Goal: Information Seeking & Learning: Find specific fact

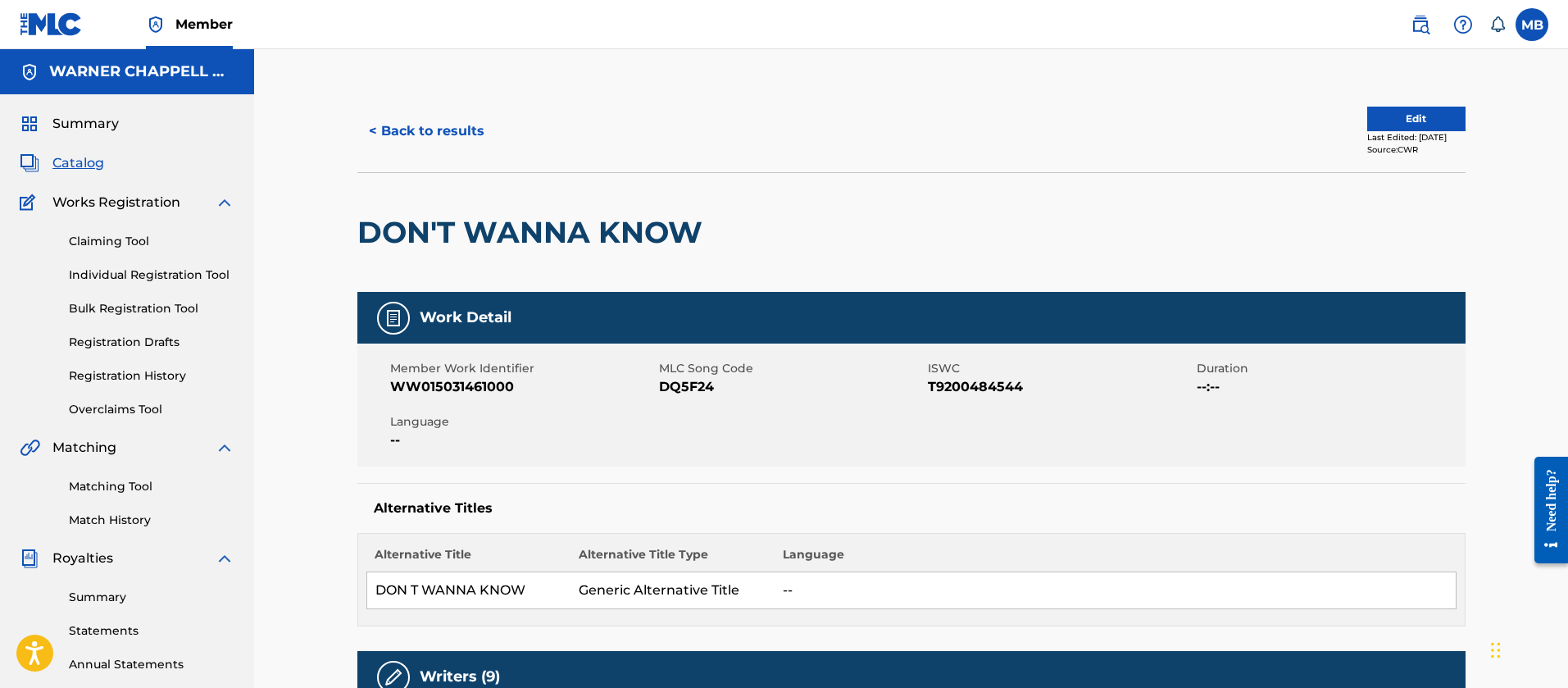
click at [1430, 33] on img at bounding box center [1421, 25] width 20 height 20
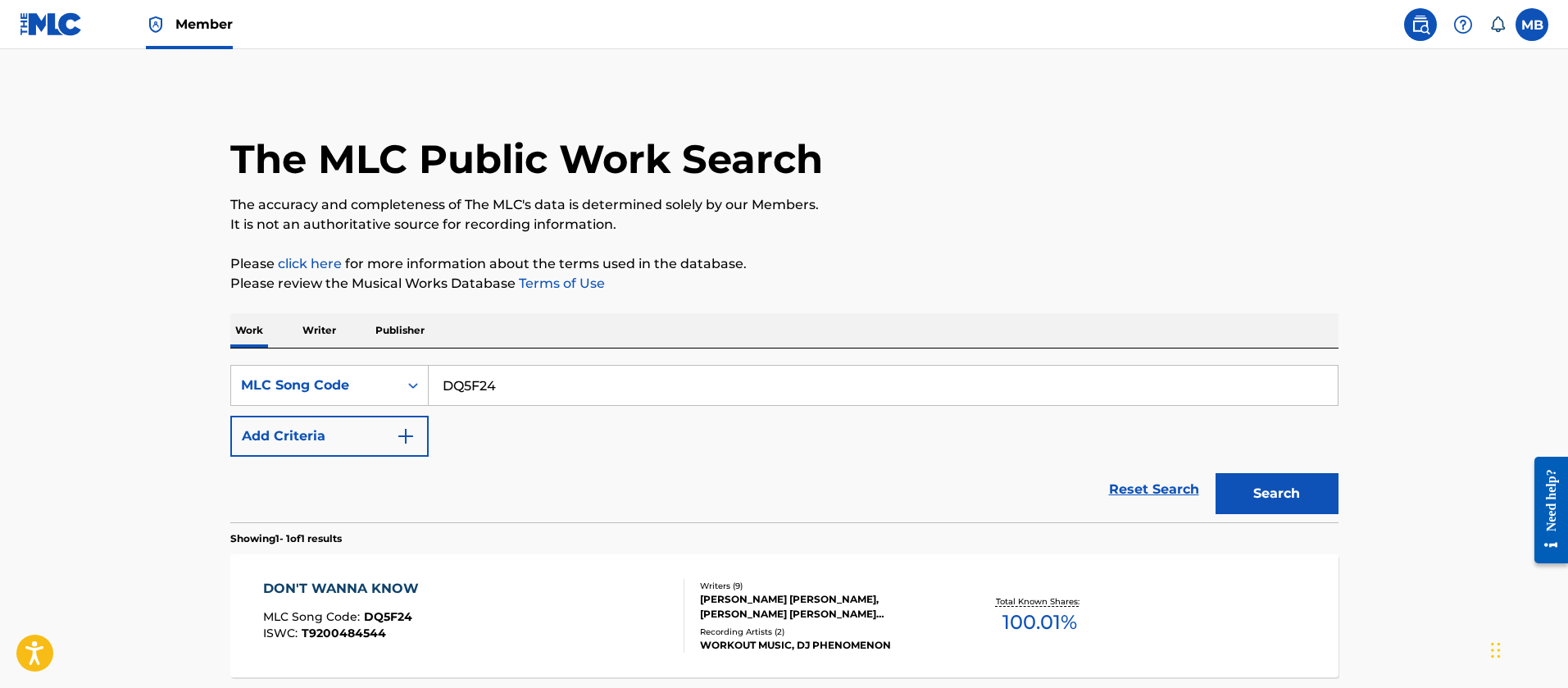
click at [406, 325] on p "Publisher" at bounding box center [400, 331] width 59 height 35
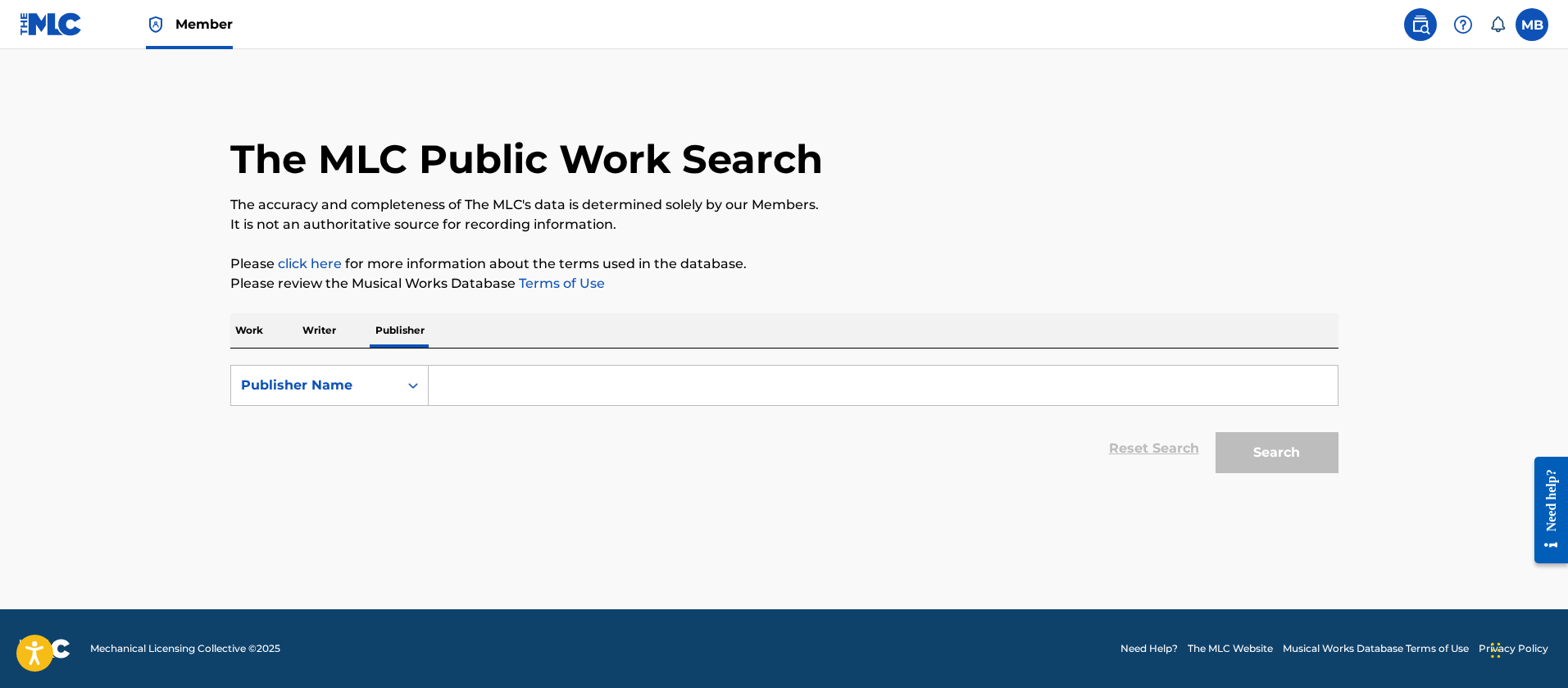
click at [460, 390] on input "Search Form" at bounding box center [883, 385] width 909 height 40
type input "alien status music"
click at [1216, 432] on button "Search" at bounding box center [1277, 453] width 123 height 41
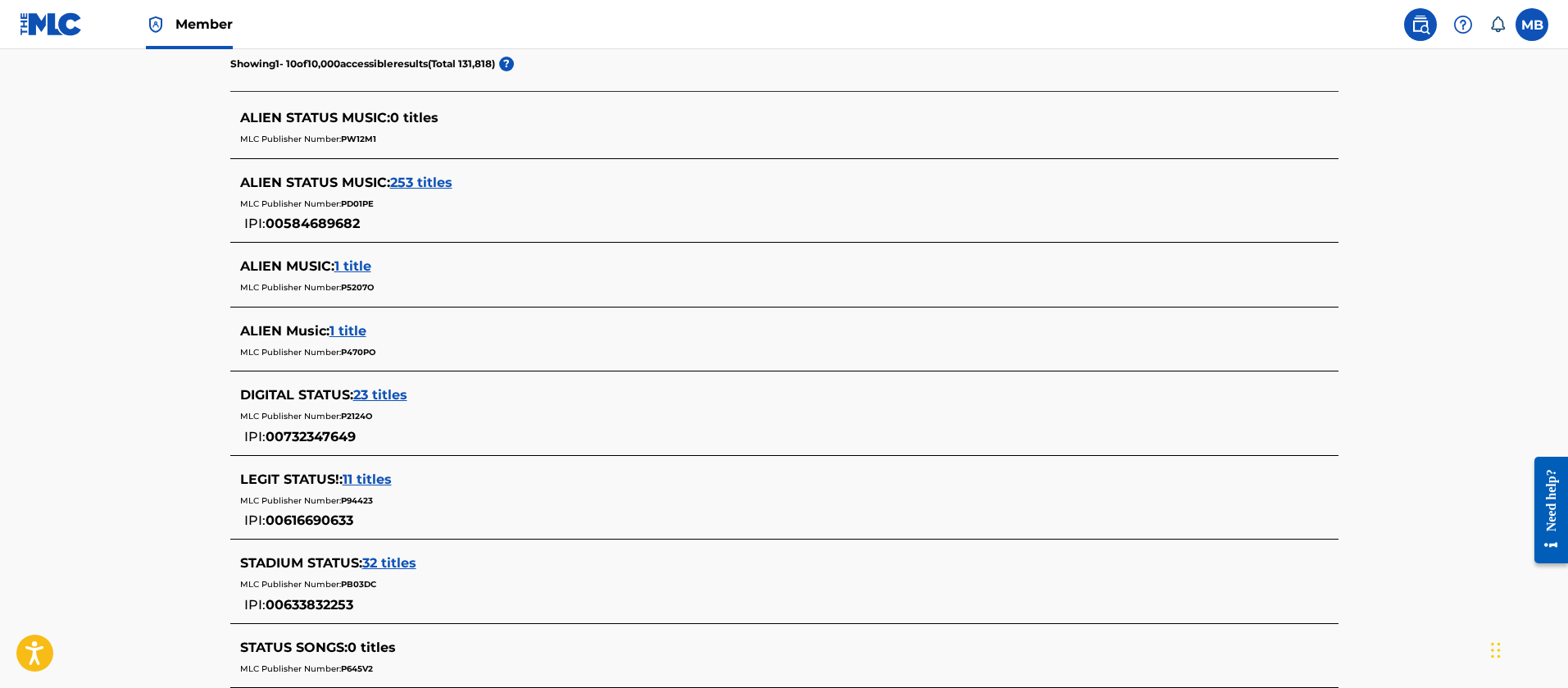
scroll to position [492, 0]
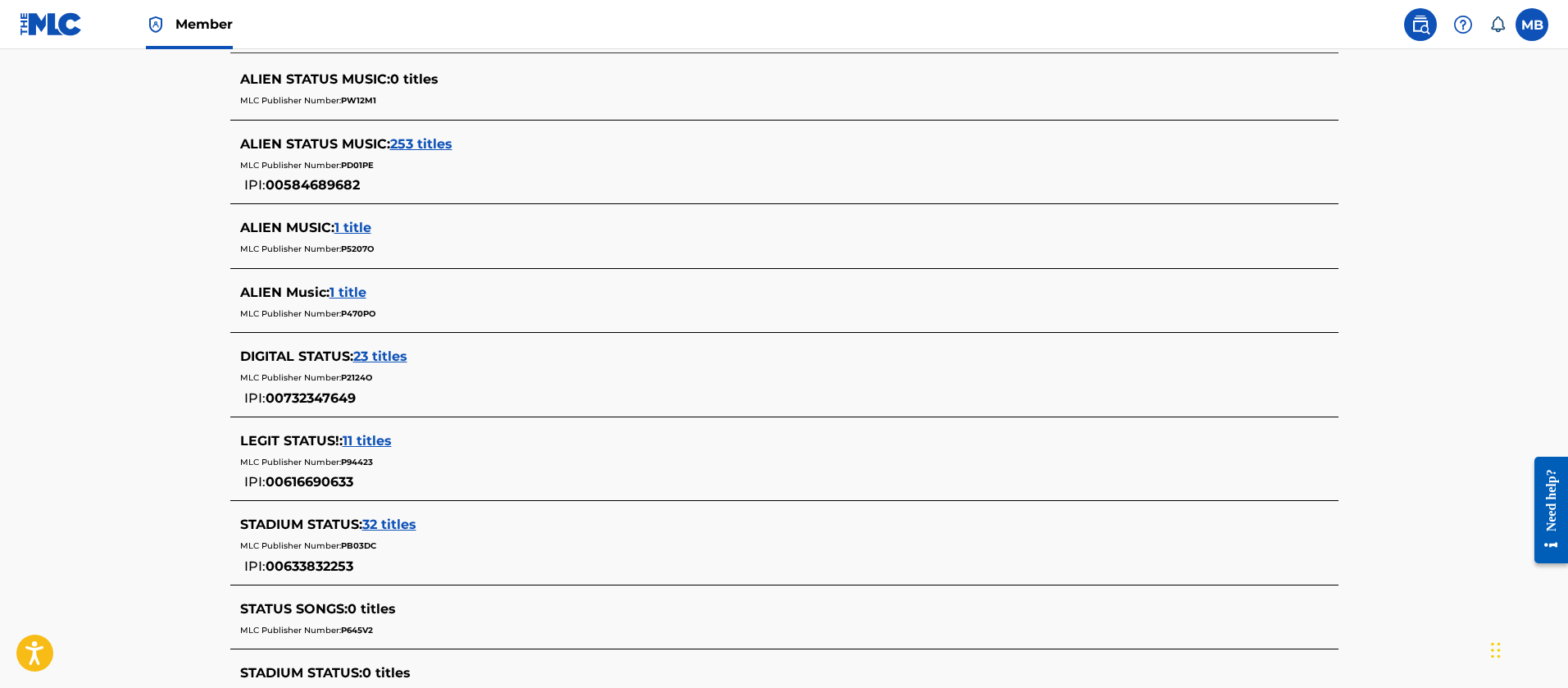
click at [420, 142] on span "253 titles" at bounding box center [421, 143] width 63 height 16
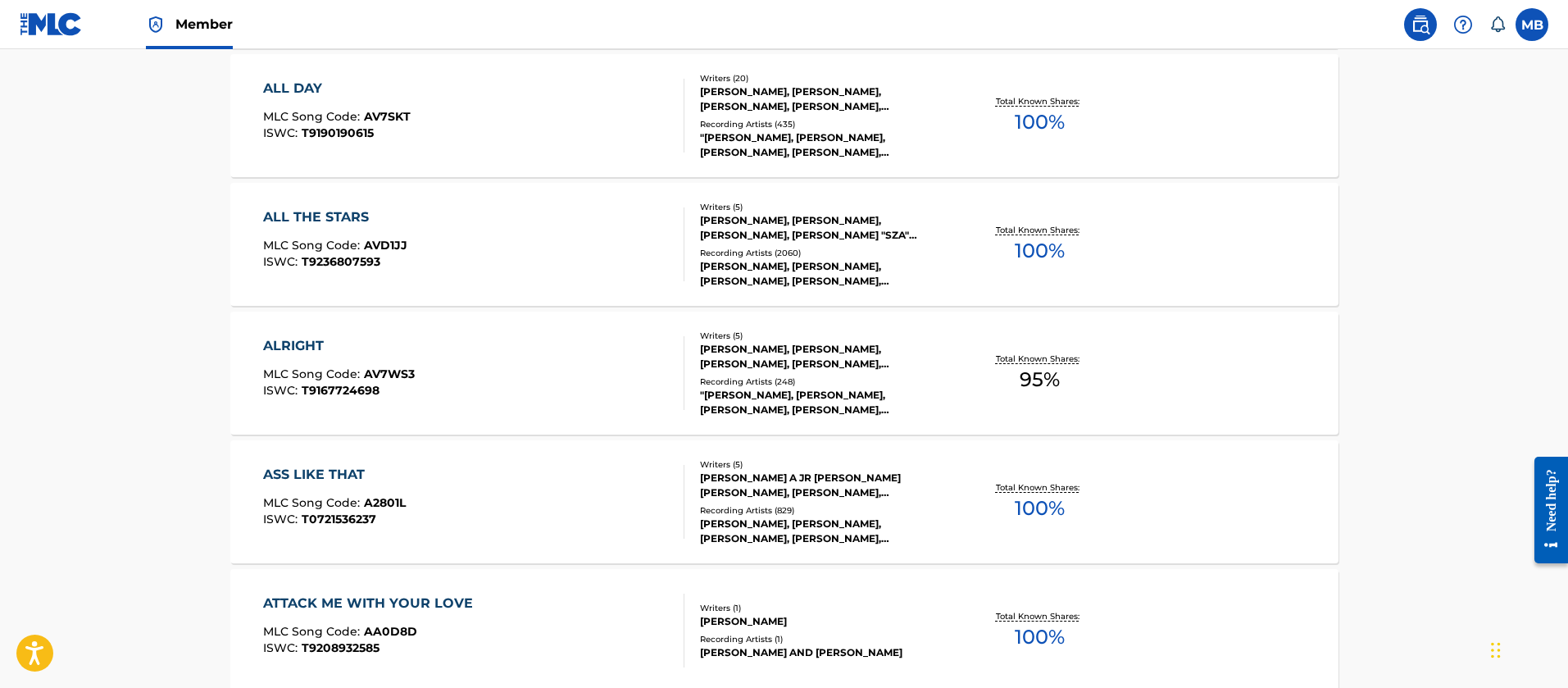
scroll to position [1386, 0]
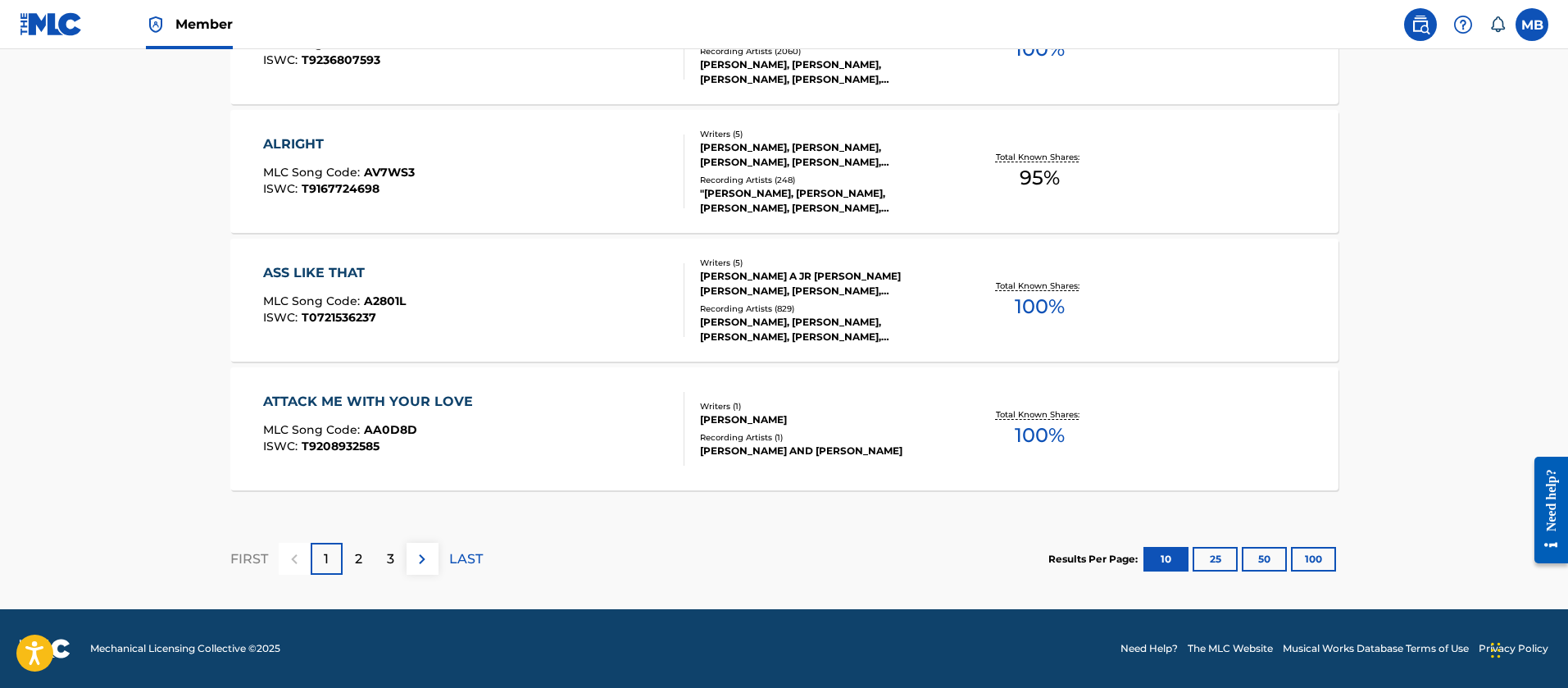
click at [482, 438] on div "ATTACK ME WITH YOUR LOVE MLC Song Code : AA0D8D ISWC : T9208932585" at bounding box center [474, 429] width 421 height 74
